Goal: Navigation & Orientation: Find specific page/section

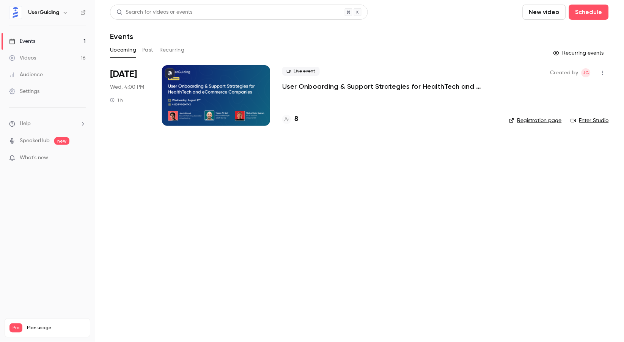
click at [148, 52] on button "Past" at bounding box center [147, 50] width 11 height 12
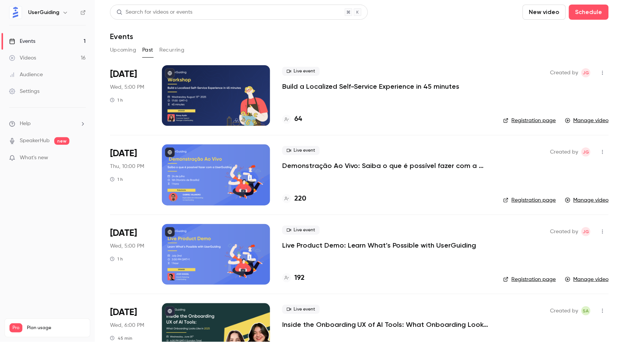
click at [36, 70] on link "Audience" at bounding box center [47, 74] width 95 height 17
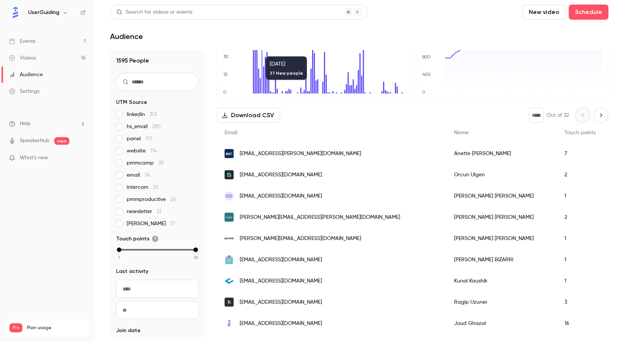
scroll to position [38, 0]
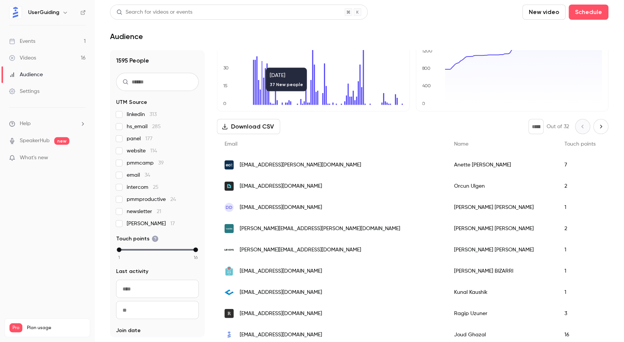
click at [565, 143] on span "Touch points" at bounding box center [580, 144] width 31 height 5
drag, startPoint x: 119, startPoint y: 250, endPoint x: 164, endPoint y: 249, distance: 44.8
click at [164, 249] on div "min" at bounding box center [165, 250] width 5 height 5
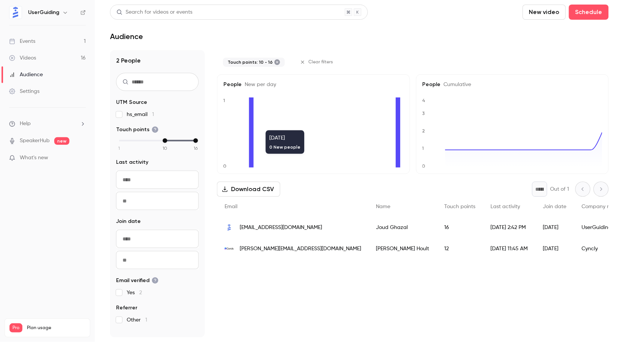
scroll to position [0, 0]
drag, startPoint x: 164, startPoint y: 140, endPoint x: 154, endPoint y: 141, distance: 9.5
click at [154, 141] on div "min" at bounding box center [155, 141] width 5 height 5
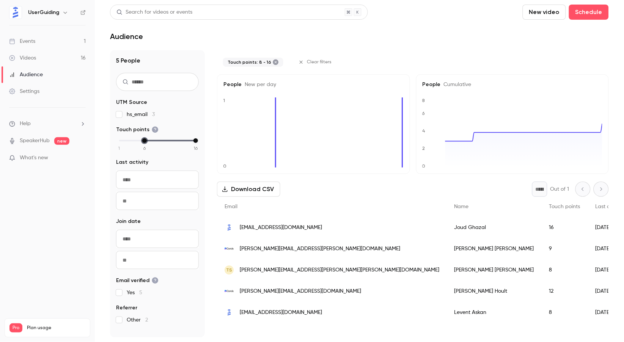
drag, startPoint x: 156, startPoint y: 141, endPoint x: 144, endPoint y: 141, distance: 11.8
click at [144, 141] on div "min" at bounding box center [144, 141] width 5 height 5
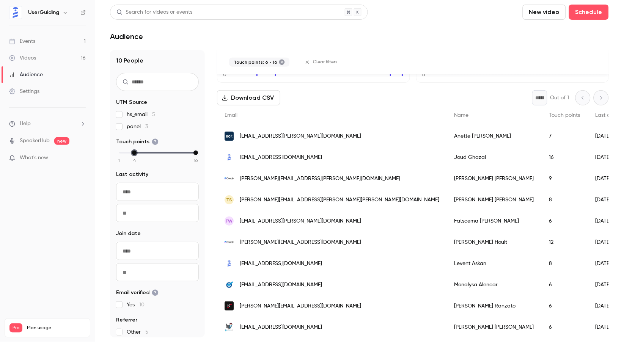
drag, startPoint x: 145, startPoint y: 153, endPoint x: 137, endPoint y: 153, distance: 8.0
click at [137, 153] on div "1 2 3 4 5 6 7 8 9 10 11 12 13 14 15 16" at bounding box center [157, 152] width 77 height 5
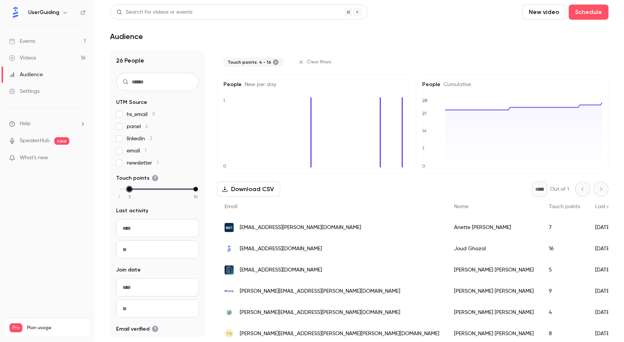
drag, startPoint x: 133, startPoint y: 191, endPoint x: 129, endPoint y: 191, distance: 4.6
click at [129, 191] on div "min" at bounding box center [129, 189] width 5 height 5
